Goal: Task Accomplishment & Management: Manage account settings

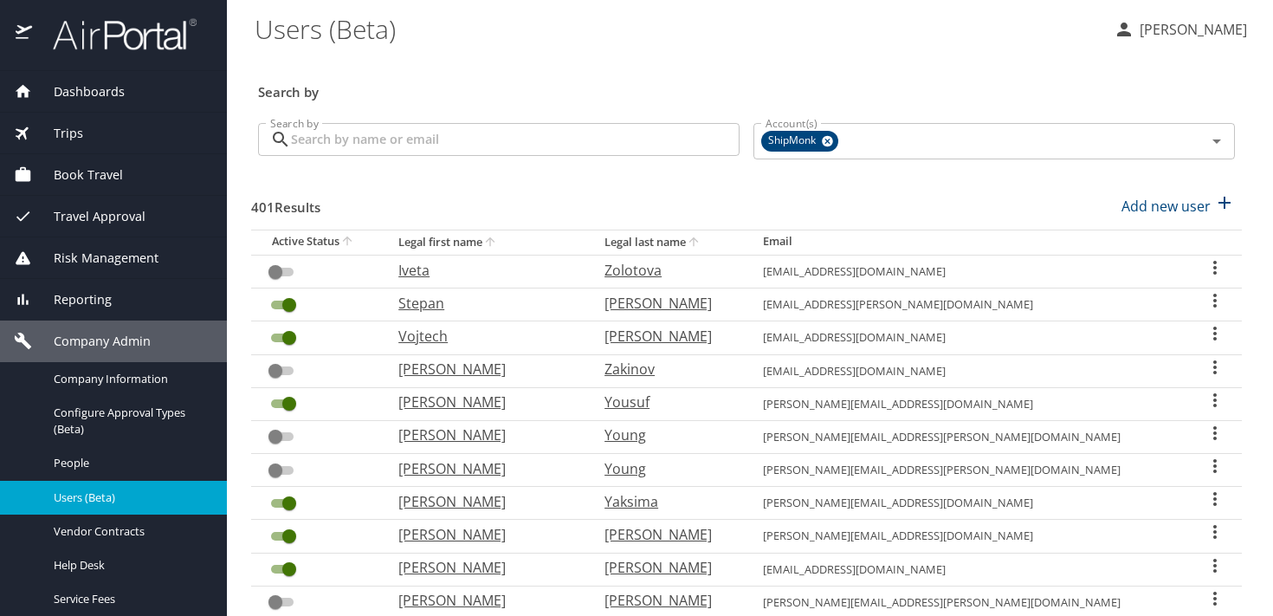
scroll to position [25, 0]
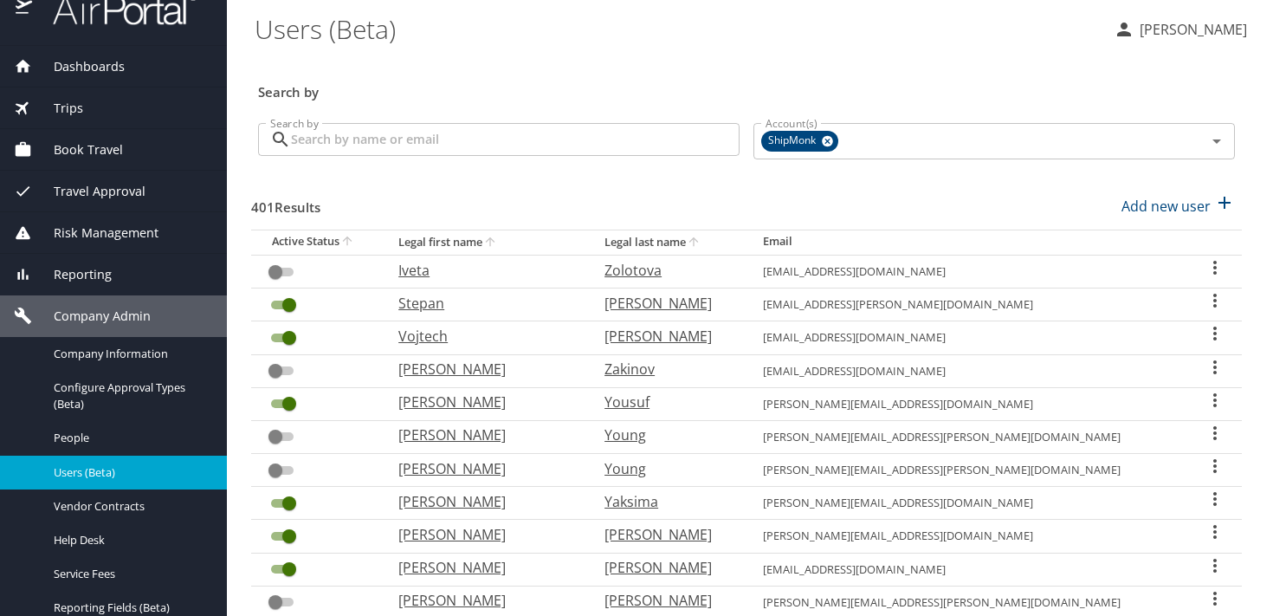
click at [459, 301] on p "Stepan" at bounding box center [483, 303] width 171 height 21
select select "US"
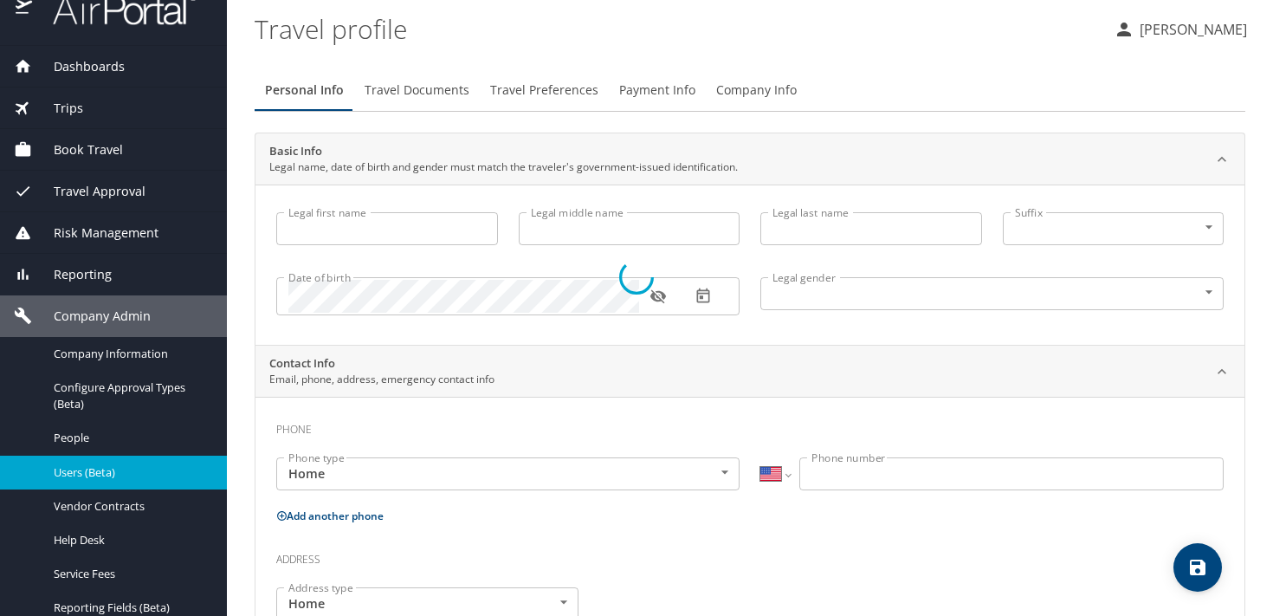
click at [745, 92] on div at bounding box center [636, 277] width 1273 height 677
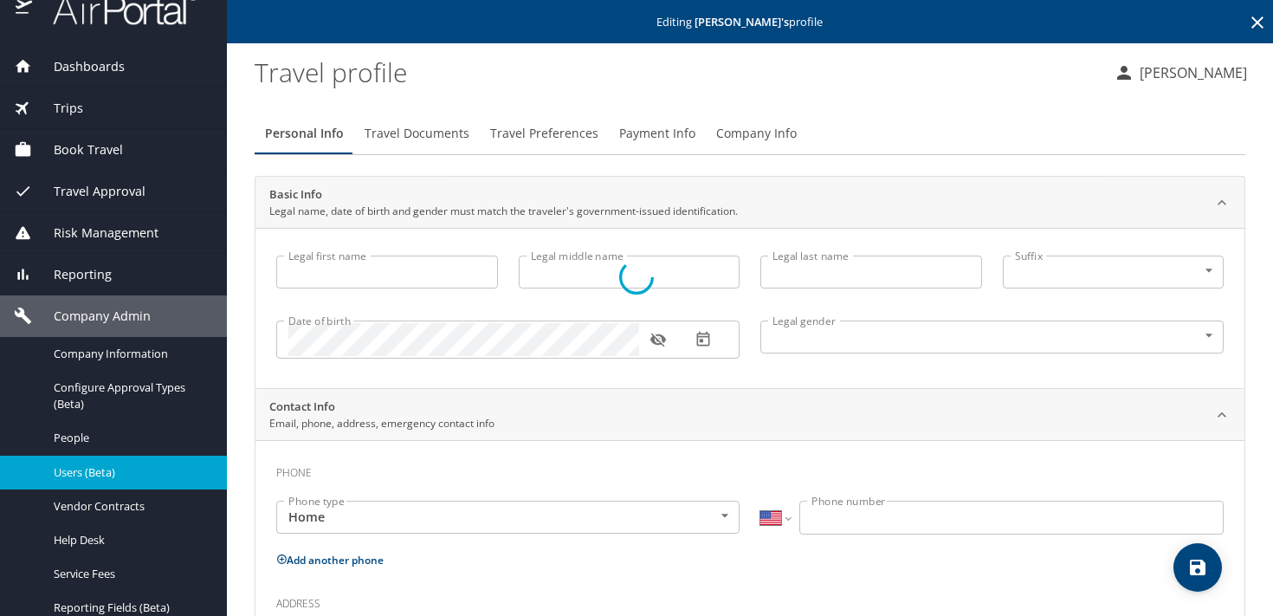
type input "Stepan"
type input "[PERSON_NAME]"
type input "[DEMOGRAPHIC_DATA]"
select select "CZ"
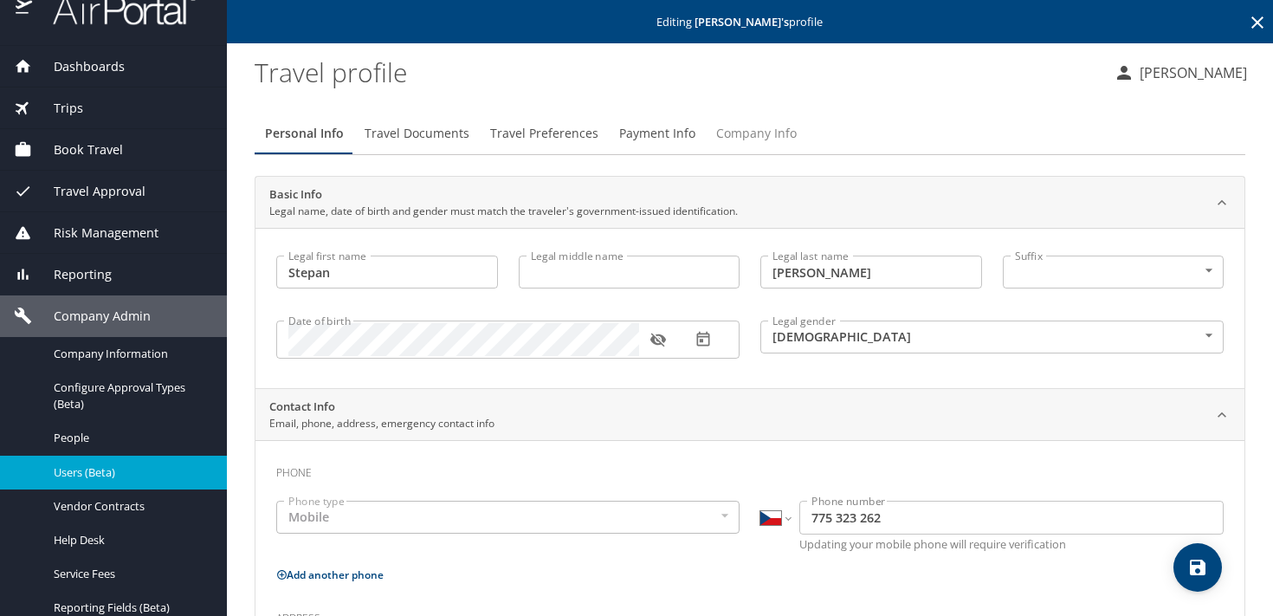
click at [739, 136] on span "Company Info" at bounding box center [756, 134] width 81 height 22
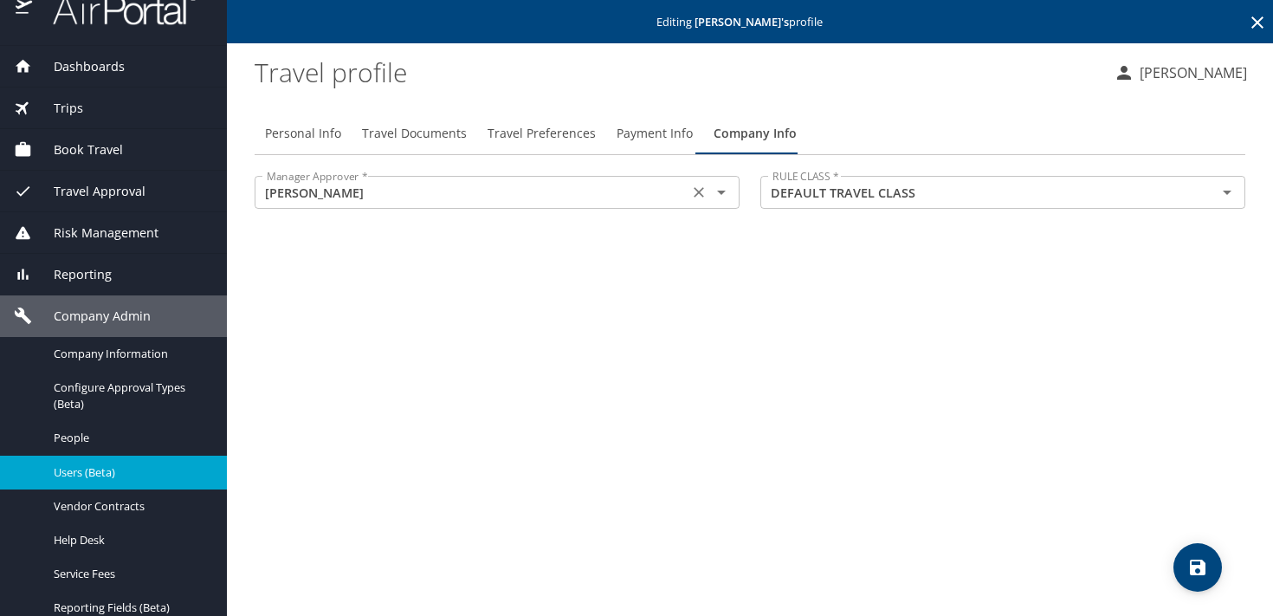
click at [724, 197] on icon "Open" at bounding box center [721, 192] width 21 height 21
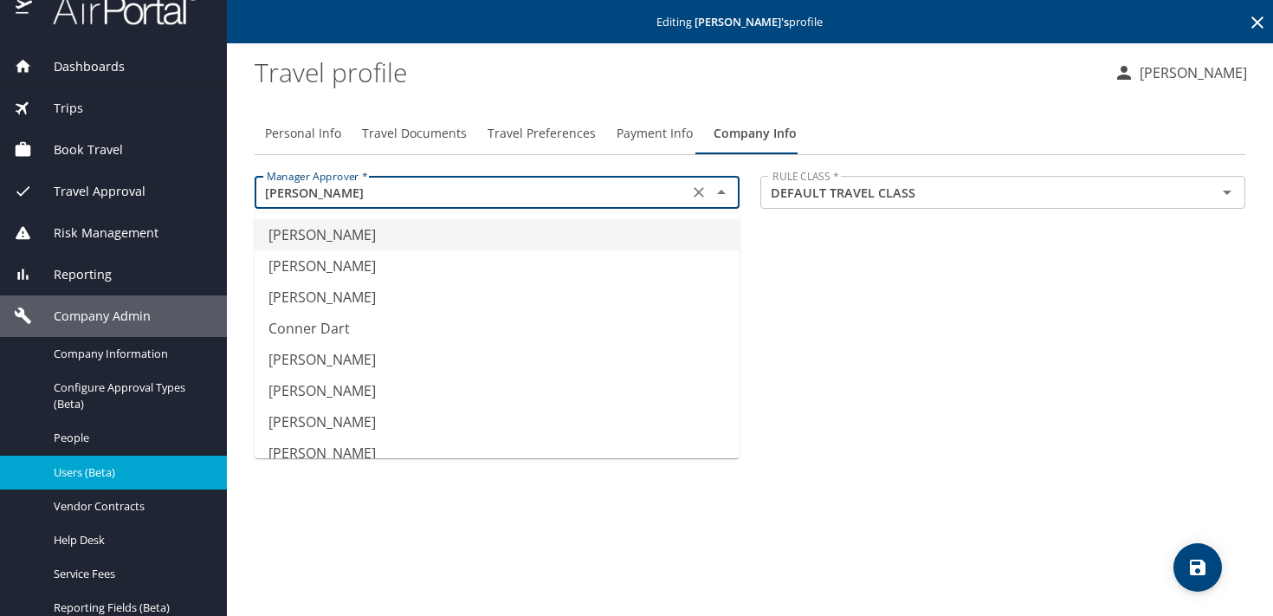
click at [309, 139] on span "Personal Info" at bounding box center [303, 134] width 76 height 22
type input "[PERSON_NAME]"
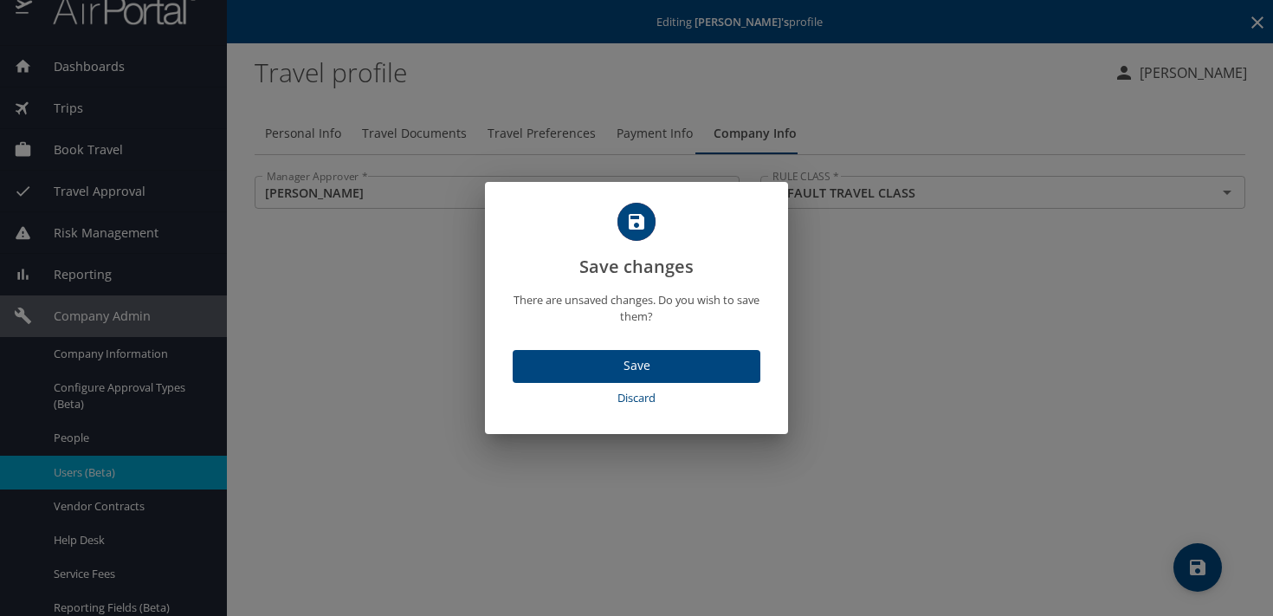
click at [637, 392] on span "Discard" at bounding box center [637, 398] width 234 height 20
select select "CZ"
select select "US"
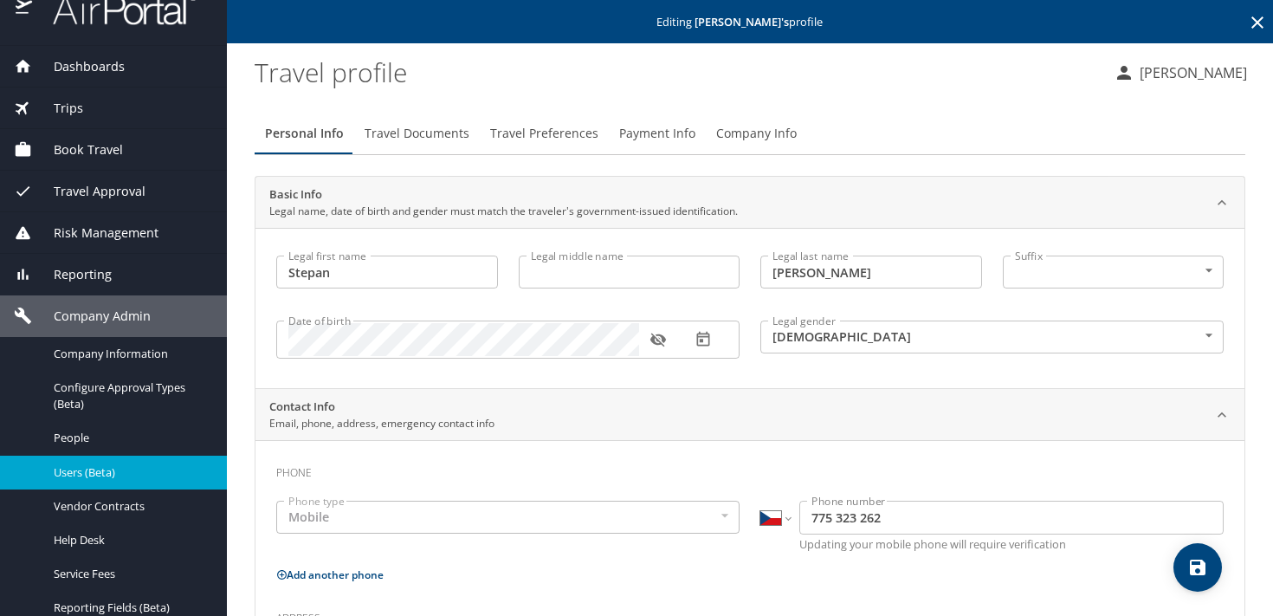
click at [80, 472] on span "Users (Beta)" at bounding box center [130, 472] width 152 height 16
